Goal: Task Accomplishment & Management: Complete application form

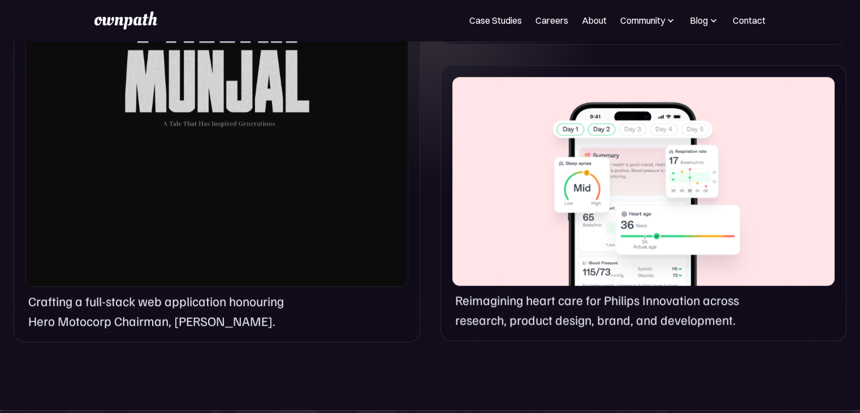
scroll to position [838, 0]
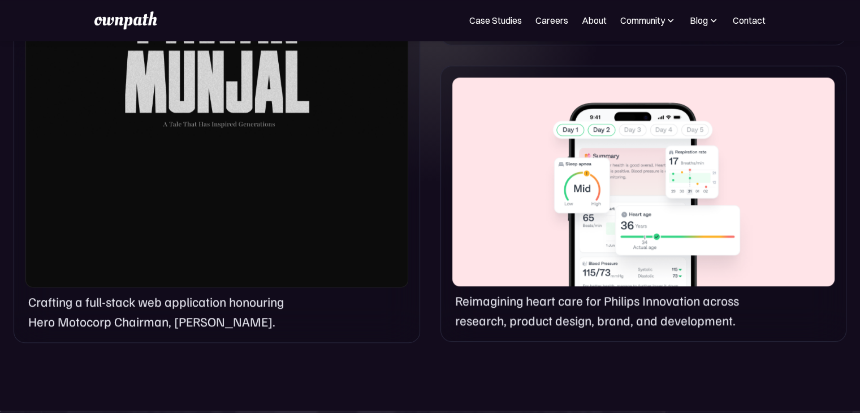
click at [251, 94] on div at bounding box center [216, 34] width 383 height 506
click at [103, 302] on p "Crafting a full-stack web application honouring Hero Motocorp Chairman, Pawan M…" at bounding box center [165, 311] width 274 height 38
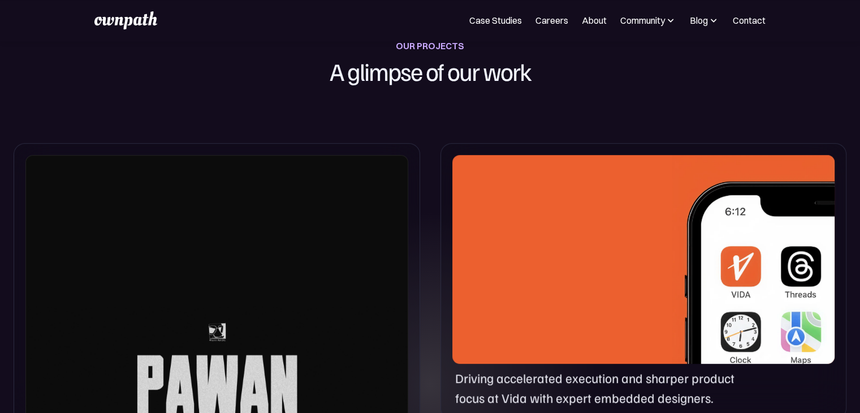
scroll to position [463, 0]
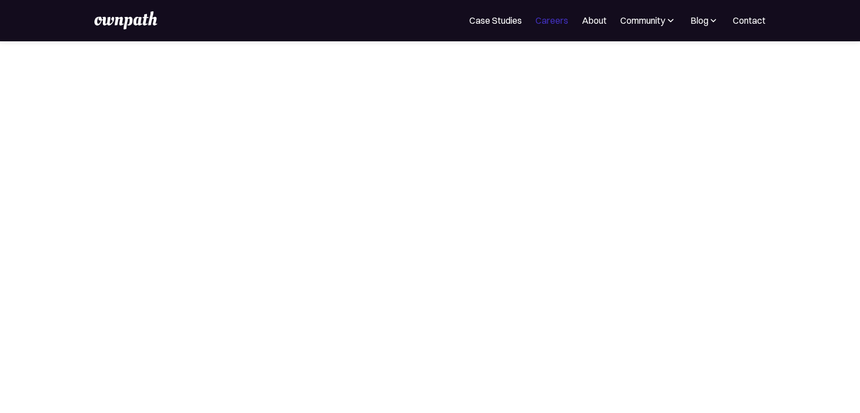
click at [556, 19] on link "Careers" at bounding box center [551, 21] width 33 height 14
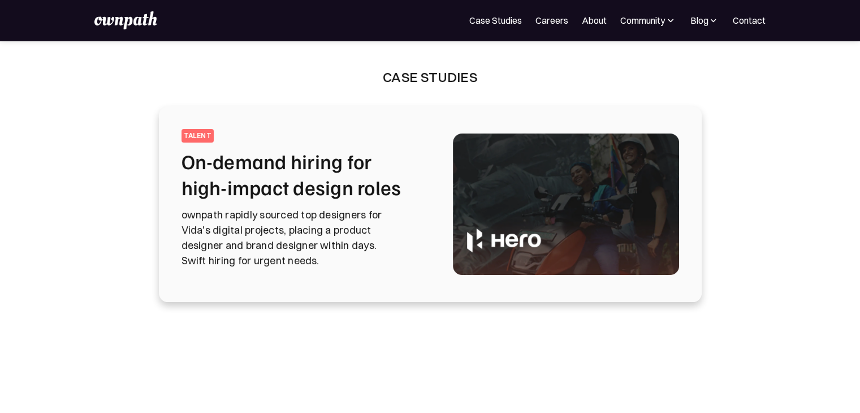
click at [432, 197] on div "talent On-demand hiring for high-impact design roles ownpath rapidly sourced to…" at bounding box center [429, 204] width 497 height 150
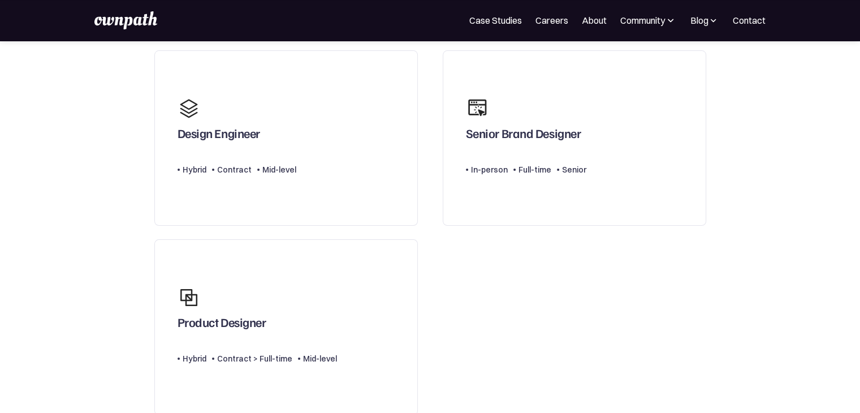
scroll to position [85, 0]
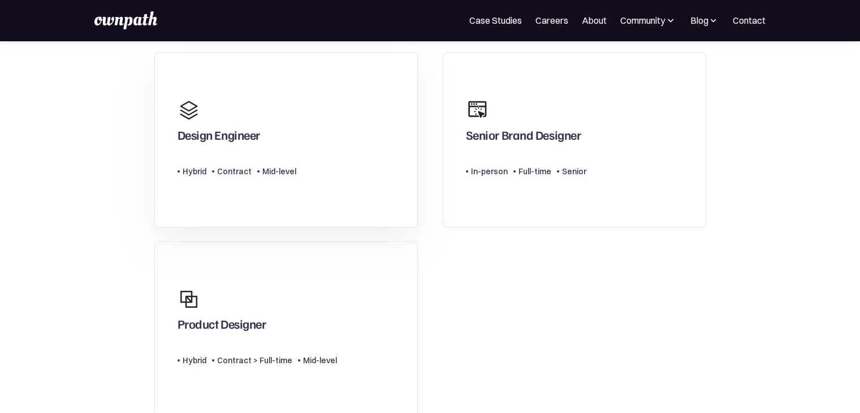
click at [298, 150] on link "Design Engineer Type Level Hybrid Contract Mid-level" at bounding box center [285, 140] width 263 height 176
click at [515, 208] on link "Senior Brand Designer Type Level In-person Full-time Senior" at bounding box center [573, 140] width 263 height 176
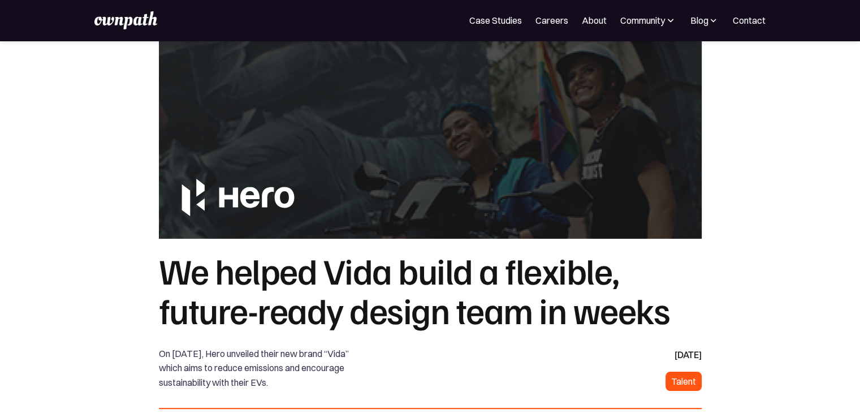
click at [852, 227] on section at bounding box center [430, 140] width 860 height 198
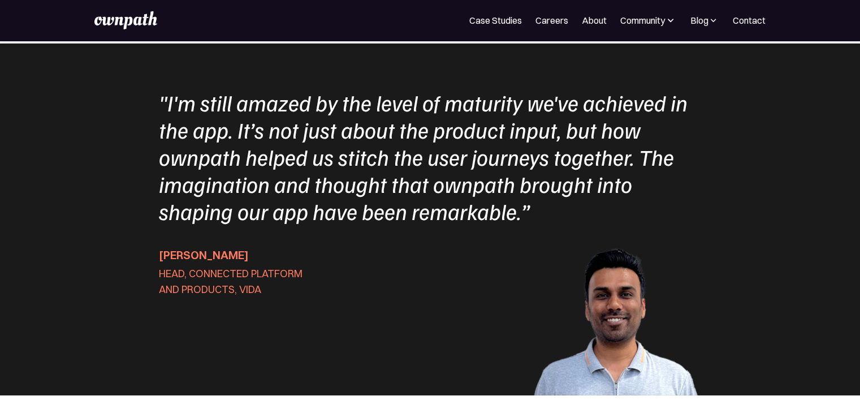
scroll to position [3623, 0]
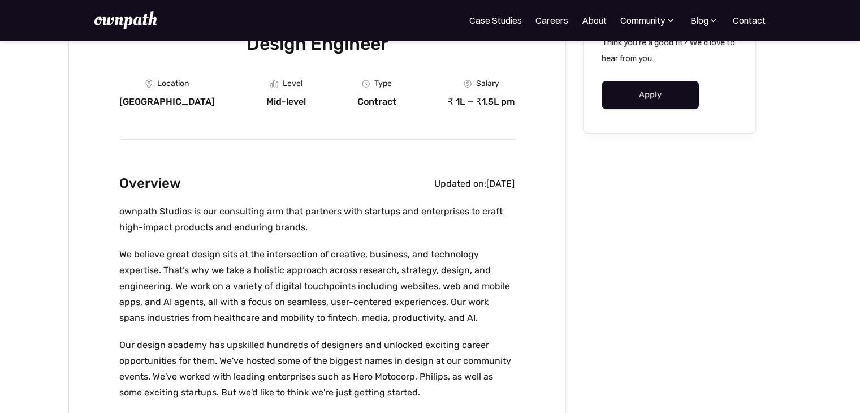
scroll to position [179, 0]
